Goal: Book appointment/travel/reservation

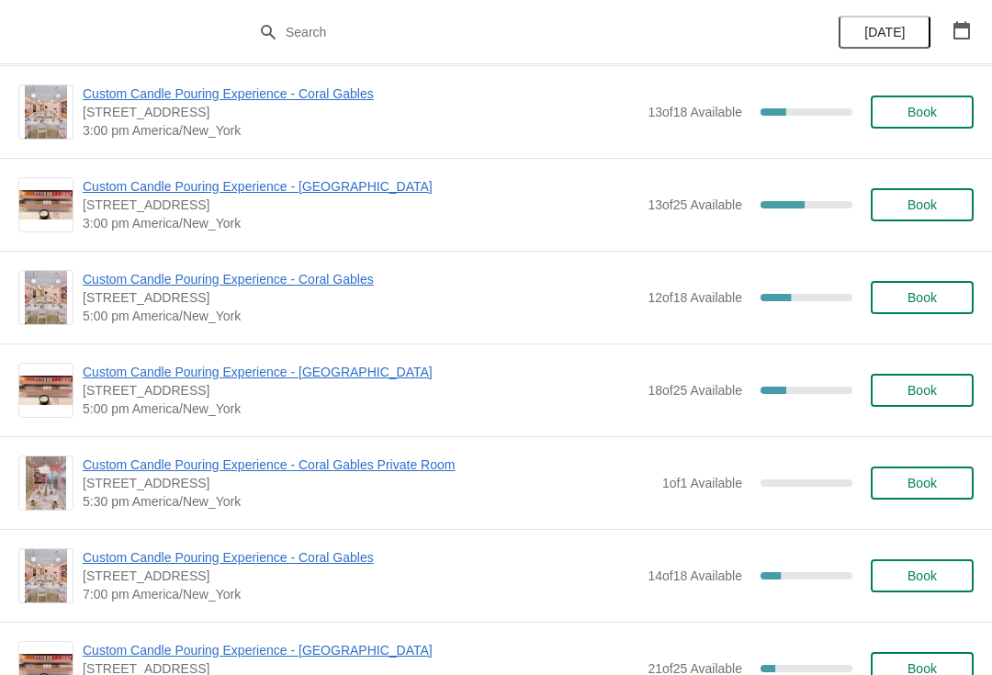
scroll to position [657, 0]
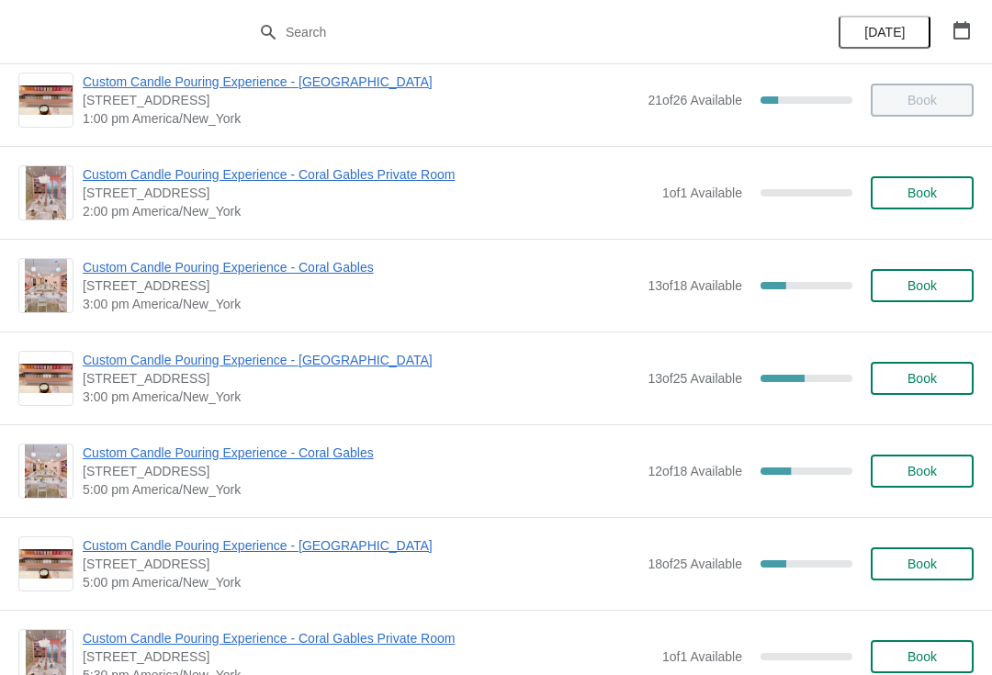
scroll to position [493, 0]
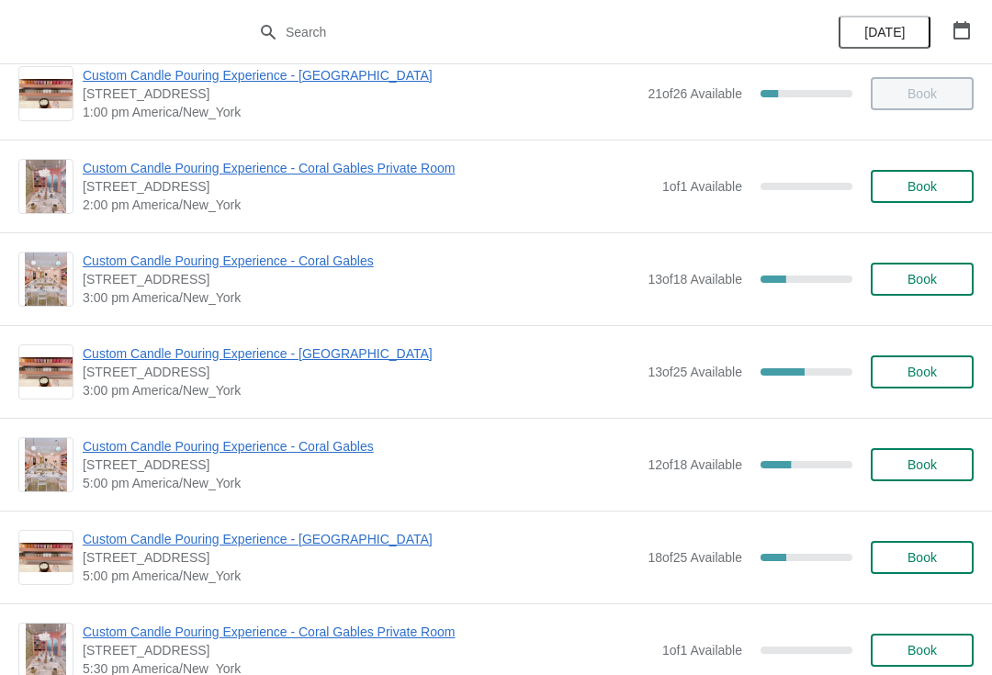
click at [293, 253] on span "Custom Candle Pouring Experience - Coral Gables" at bounding box center [361, 261] width 556 height 18
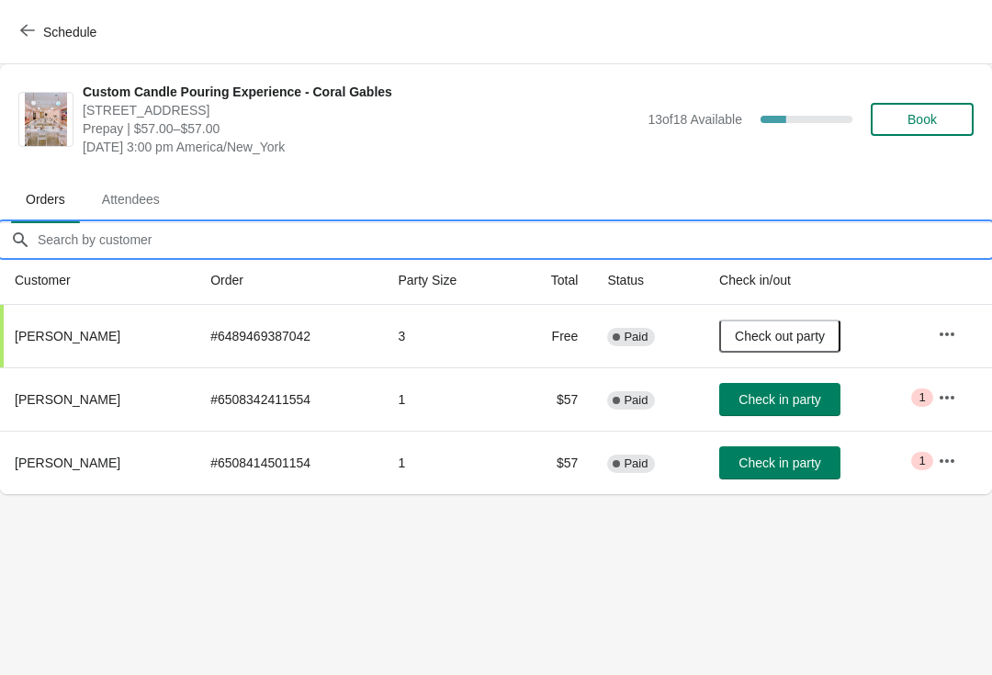
click at [196, 236] on input "Orders filter search" at bounding box center [514, 239] width 955 height 33
click at [924, 116] on span "Book" at bounding box center [922, 119] width 29 height 15
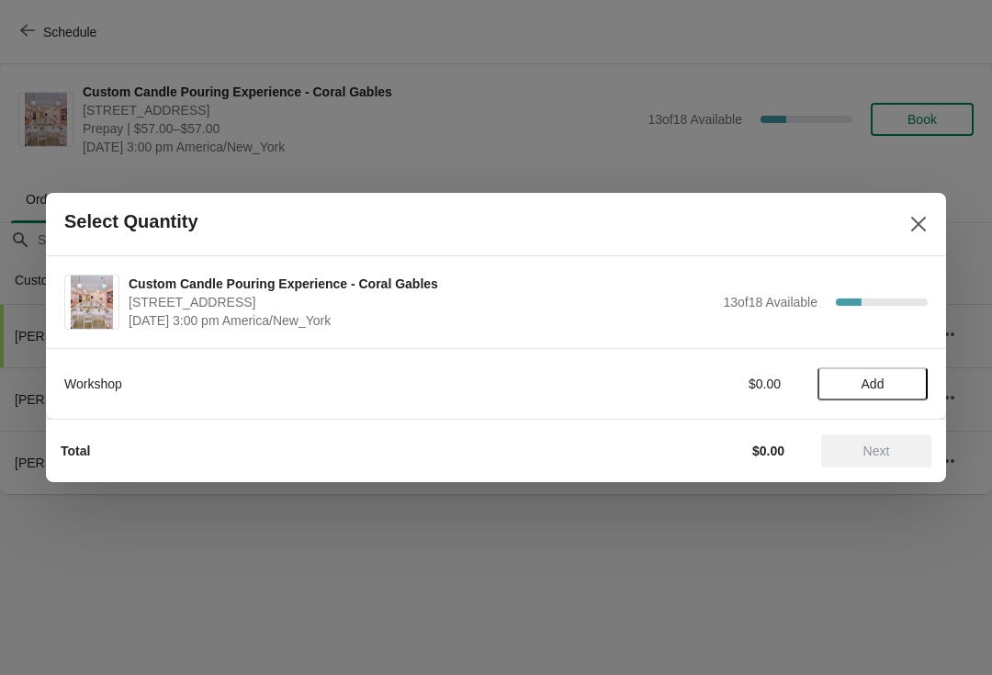
click at [856, 395] on button "Add" at bounding box center [873, 383] width 110 height 33
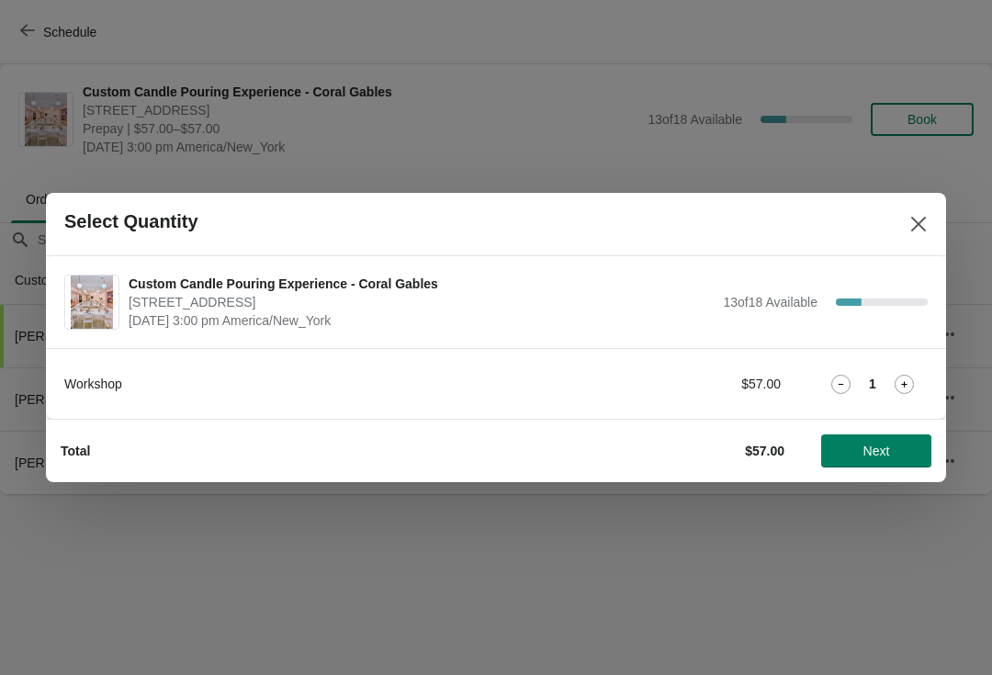
click at [911, 392] on icon at bounding box center [904, 384] width 19 height 19
click at [859, 442] on button "Next" at bounding box center [876, 450] width 110 height 33
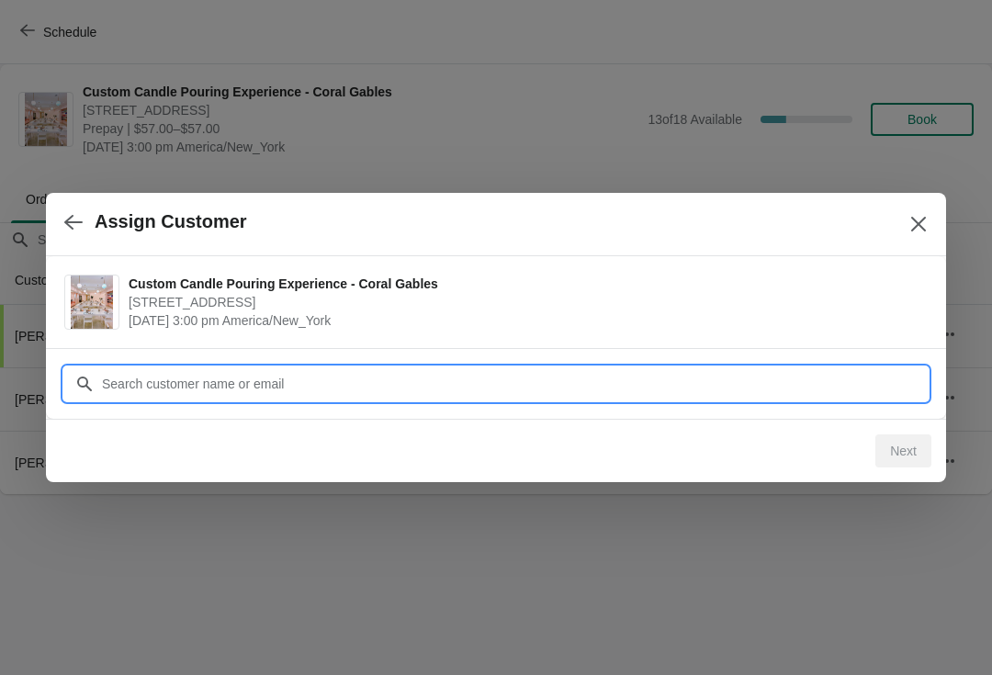
click at [764, 389] on input "Customer" at bounding box center [514, 383] width 827 height 33
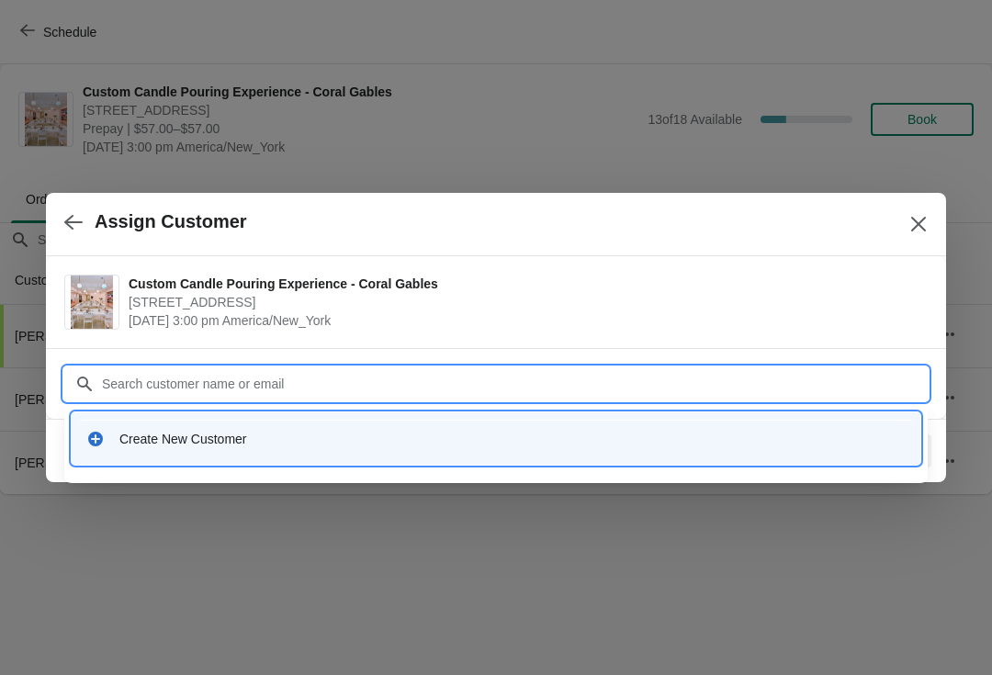
click at [365, 431] on div "Create New Customer" at bounding box center [512, 439] width 786 height 18
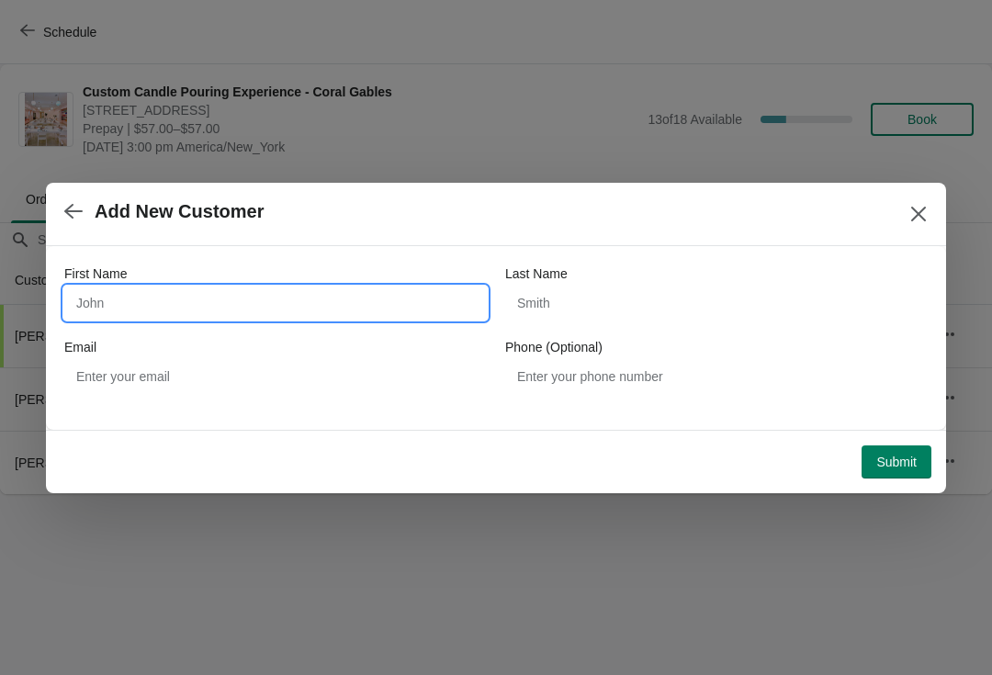
click at [311, 288] on input "First Name" at bounding box center [275, 303] width 423 height 33
type input "Walk ins"
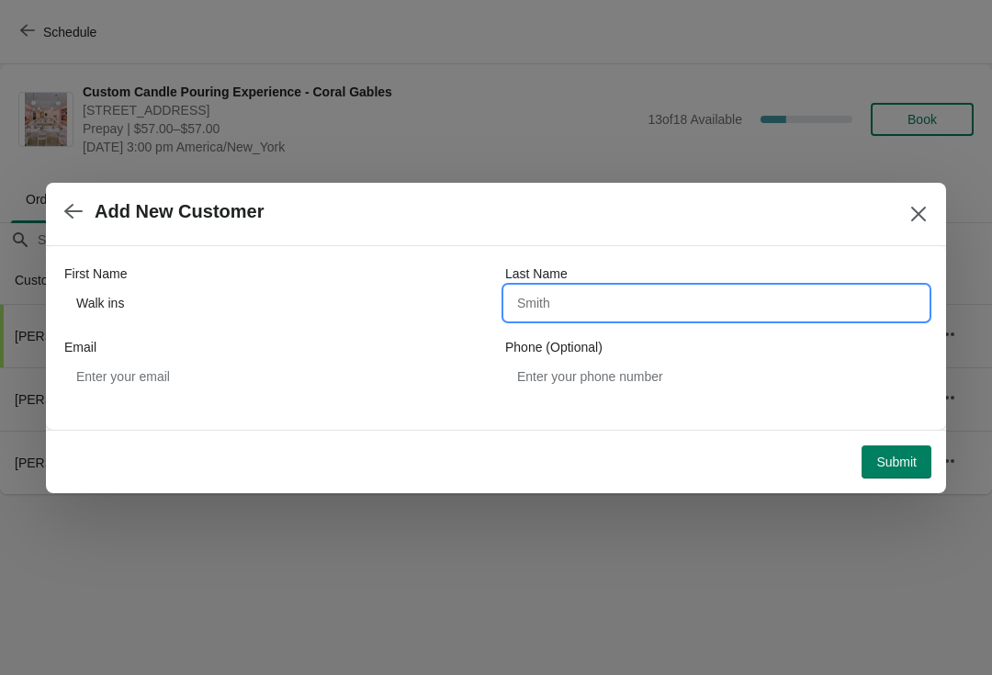
click at [897, 473] on button "Submit" at bounding box center [897, 462] width 70 height 33
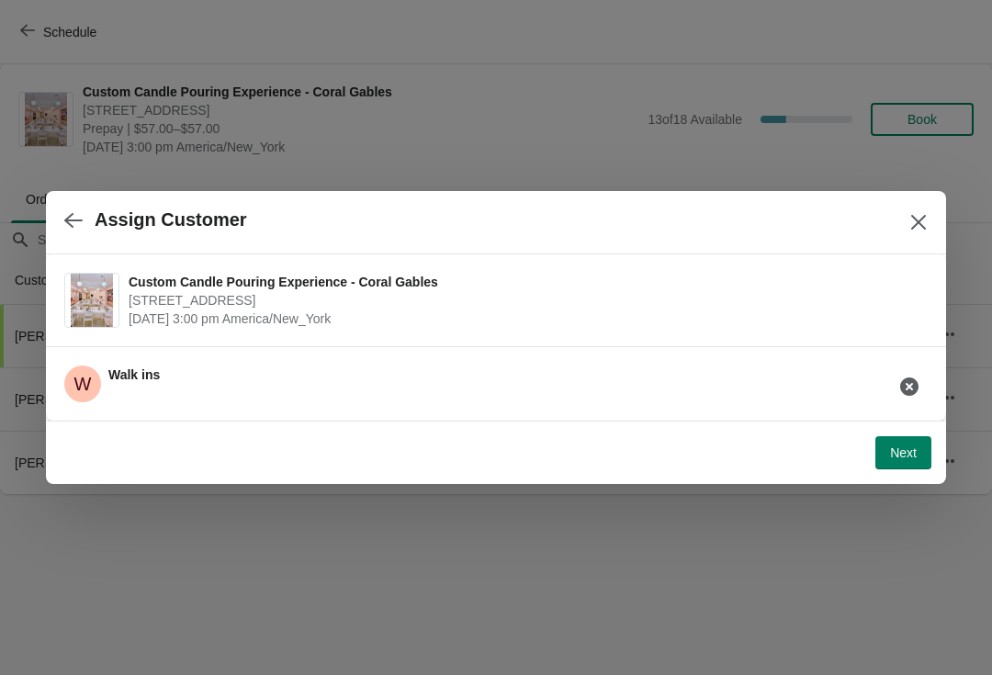
click at [922, 438] on button "Next" at bounding box center [903, 452] width 56 height 33
select select "Friend"
